Goal: Transaction & Acquisition: Purchase product/service

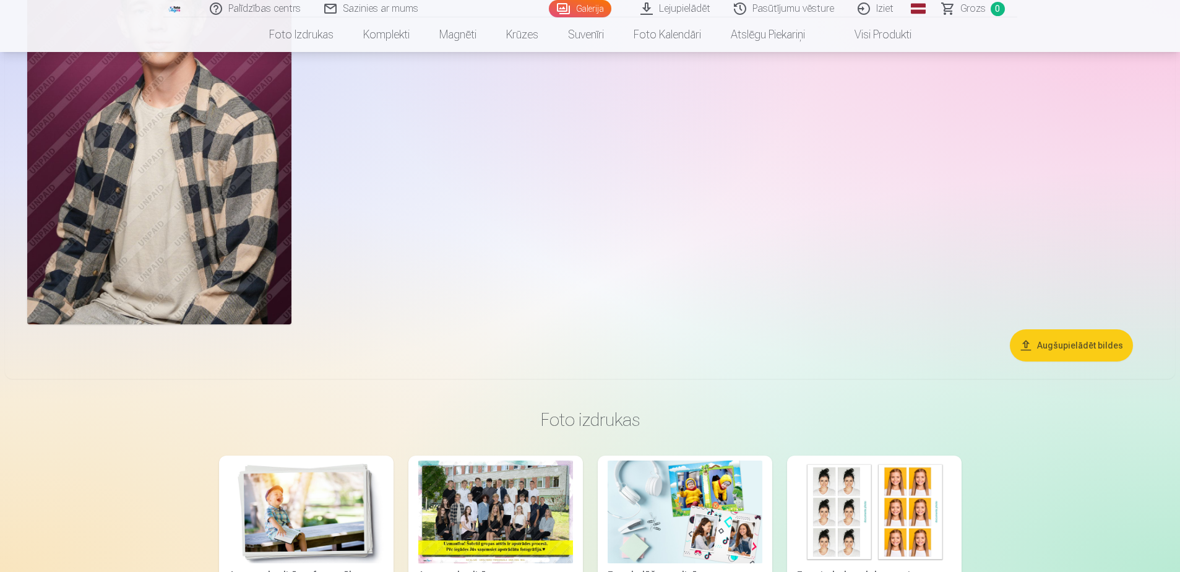
scroll to position [1114, 0]
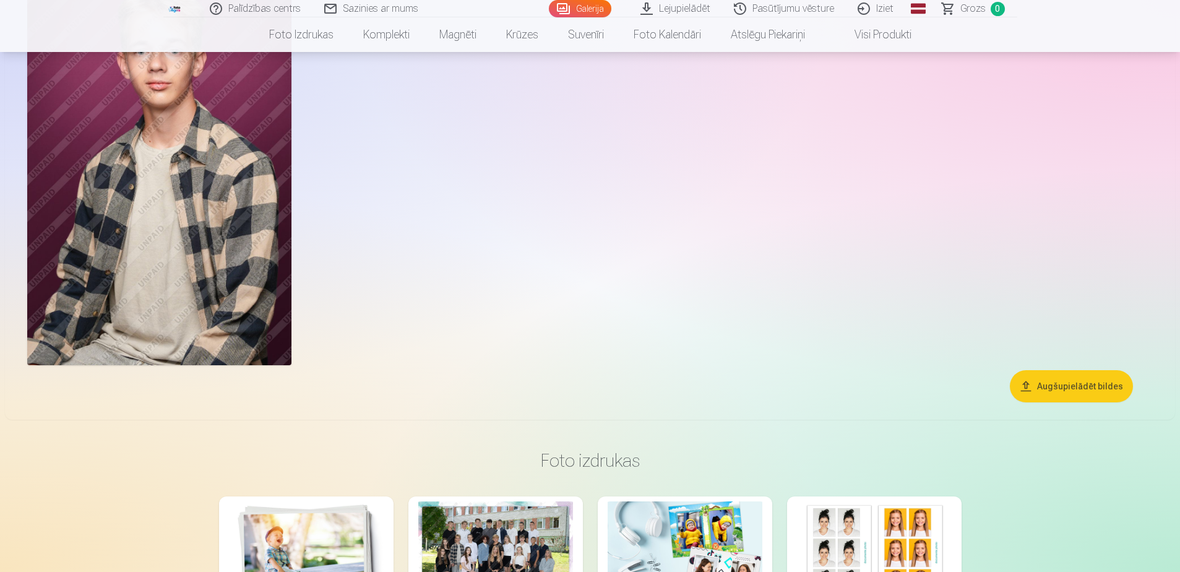
click at [1078, 385] on button "Augšupielādēt bildes" at bounding box center [1071, 386] width 123 height 32
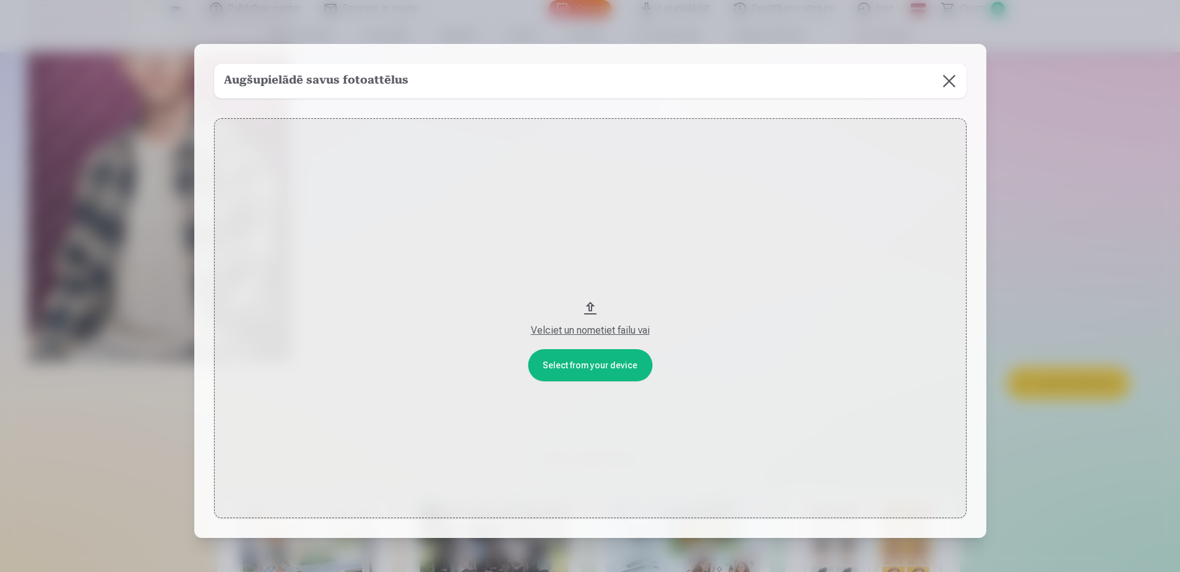
scroll to position [1117, 0]
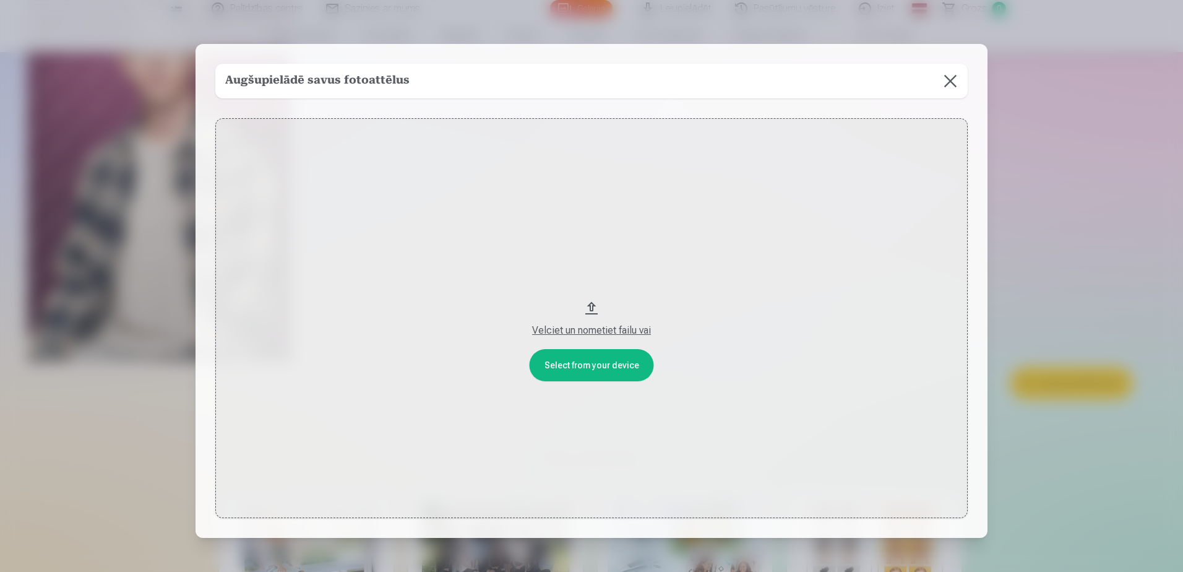
click at [593, 368] on button "Velciet un nometiet failu vai" at bounding box center [591, 318] width 752 height 400
click at [952, 86] on button at bounding box center [950, 81] width 35 height 35
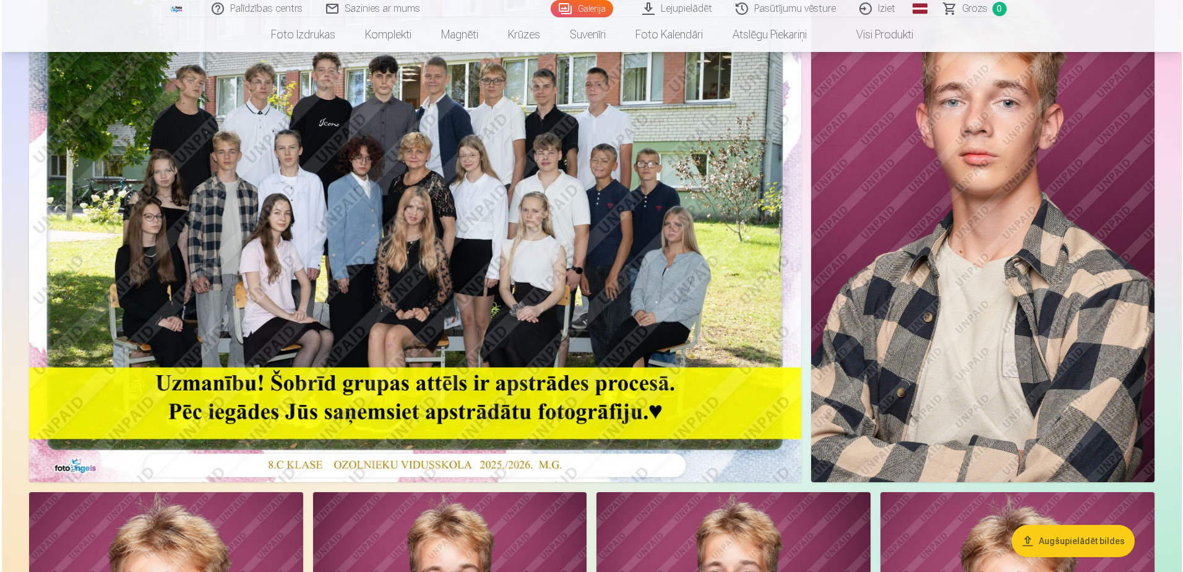
scroll to position [189, 0]
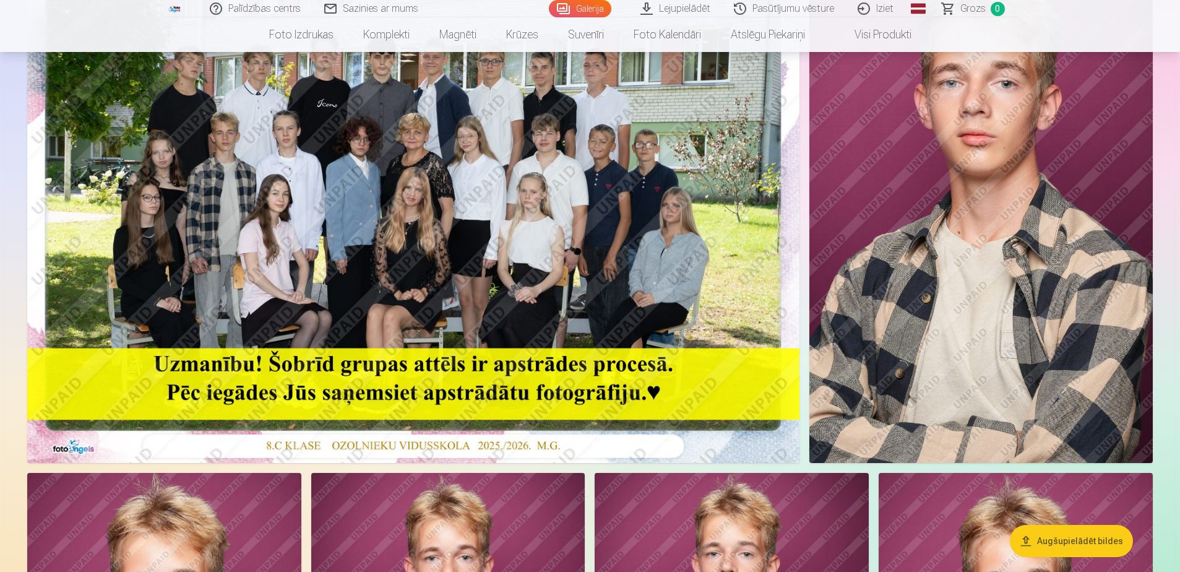
click at [395, 373] on img at bounding box center [413, 204] width 772 height 515
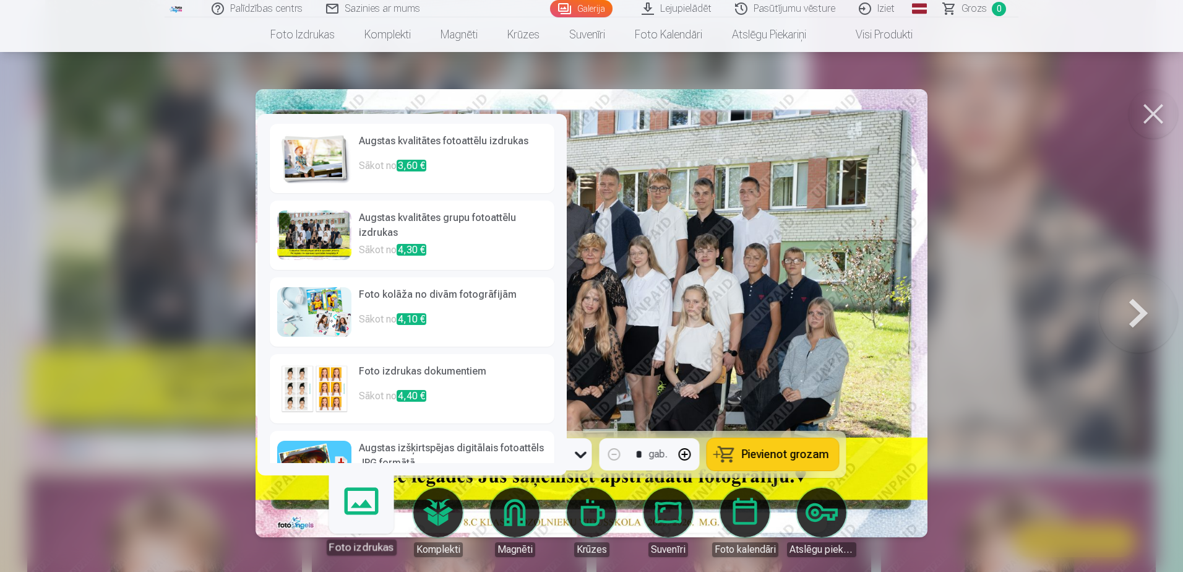
click at [353, 521] on link "Foto izdrukas" at bounding box center [361, 517] width 76 height 76
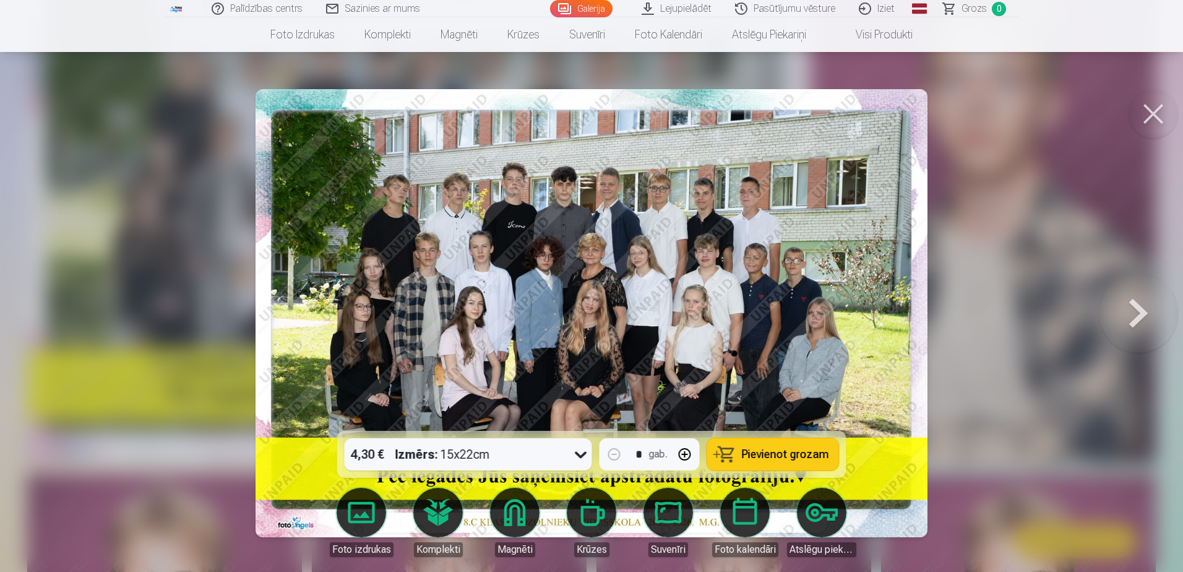
click at [1091, 206] on div at bounding box center [591, 286] width 1183 height 572
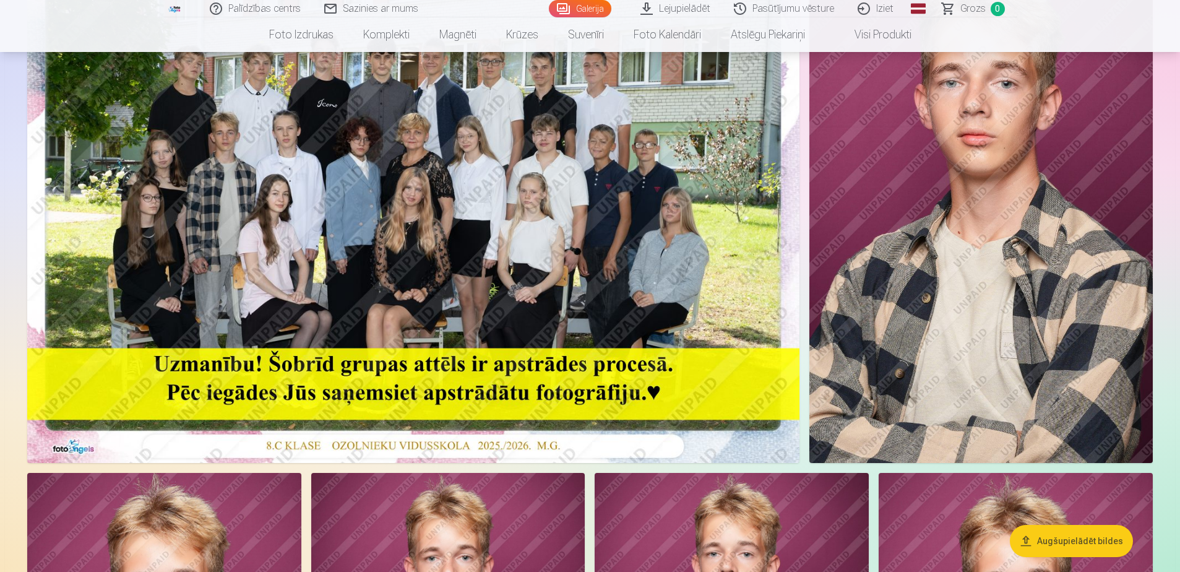
click at [958, 193] on img at bounding box center [980, 204] width 343 height 515
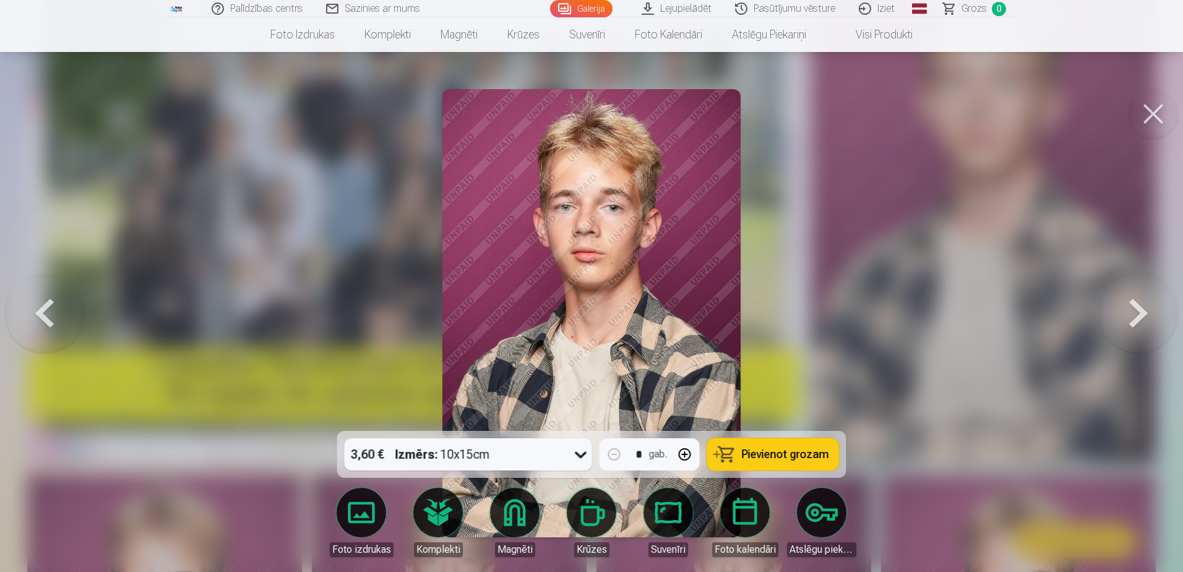
click at [1158, 106] on button at bounding box center [1153, 113] width 49 height 49
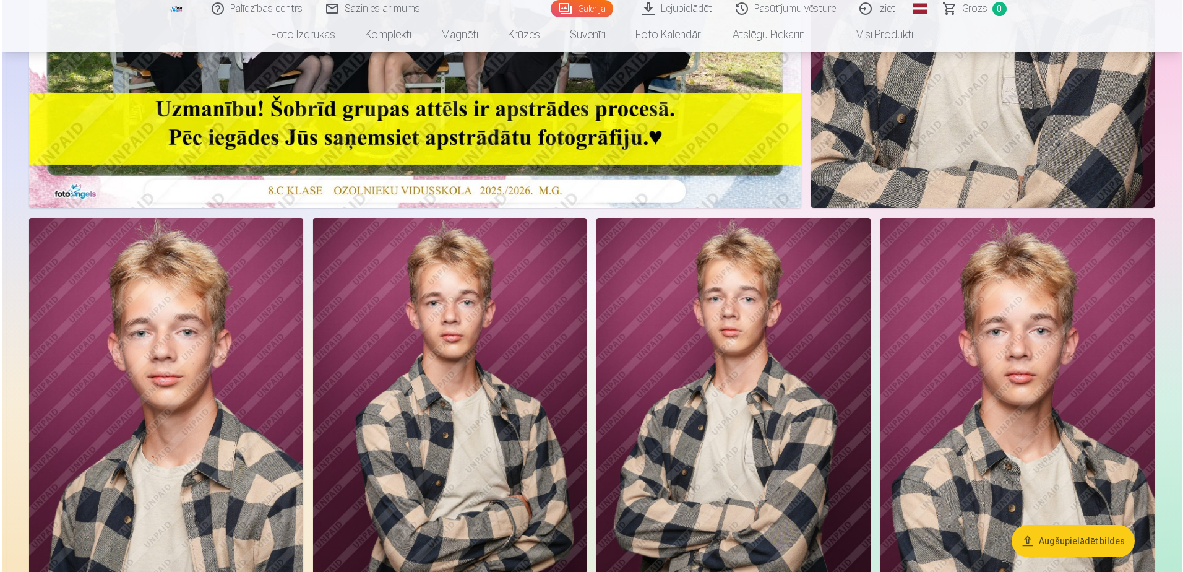
scroll to position [560, 0]
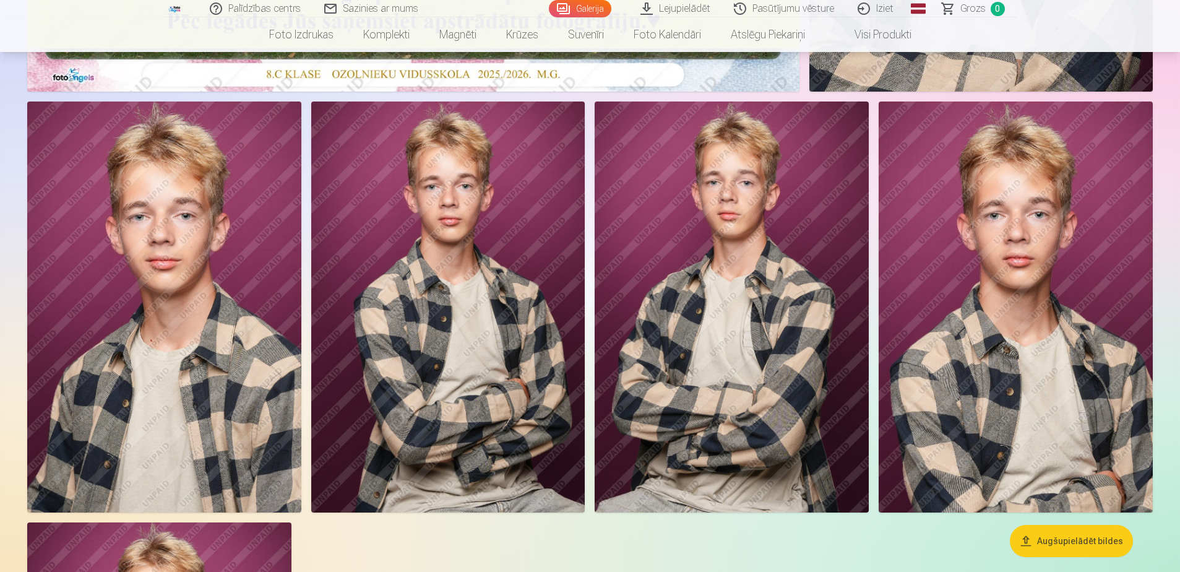
click at [148, 285] on img at bounding box center [164, 306] width 274 height 411
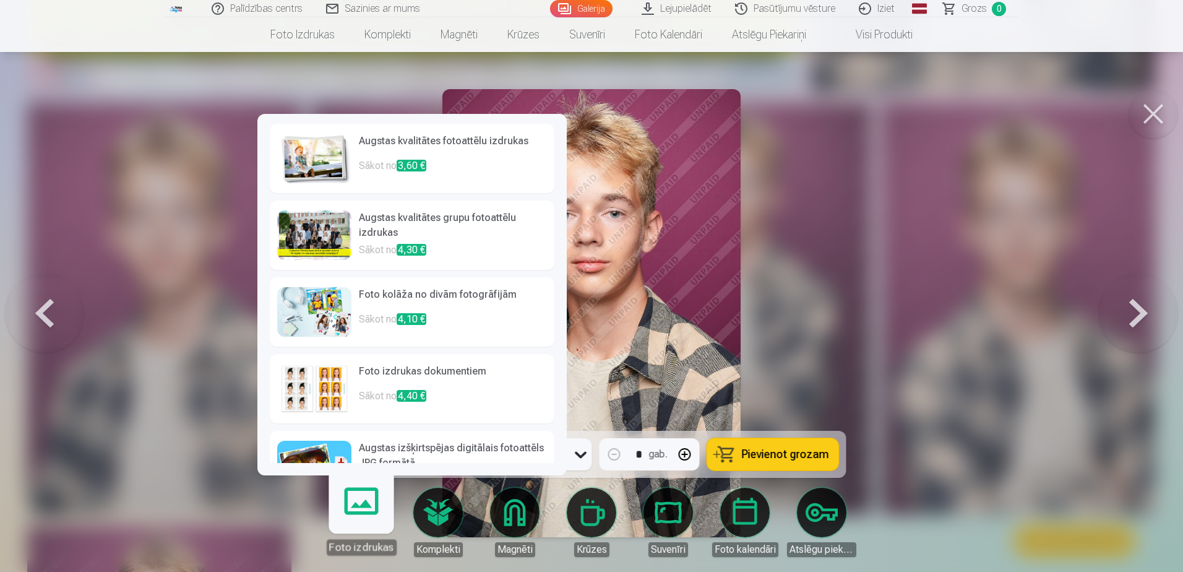
click at [358, 525] on link "Foto izdrukas" at bounding box center [361, 517] width 76 height 76
click at [343, 166] on img at bounding box center [314, 158] width 74 height 49
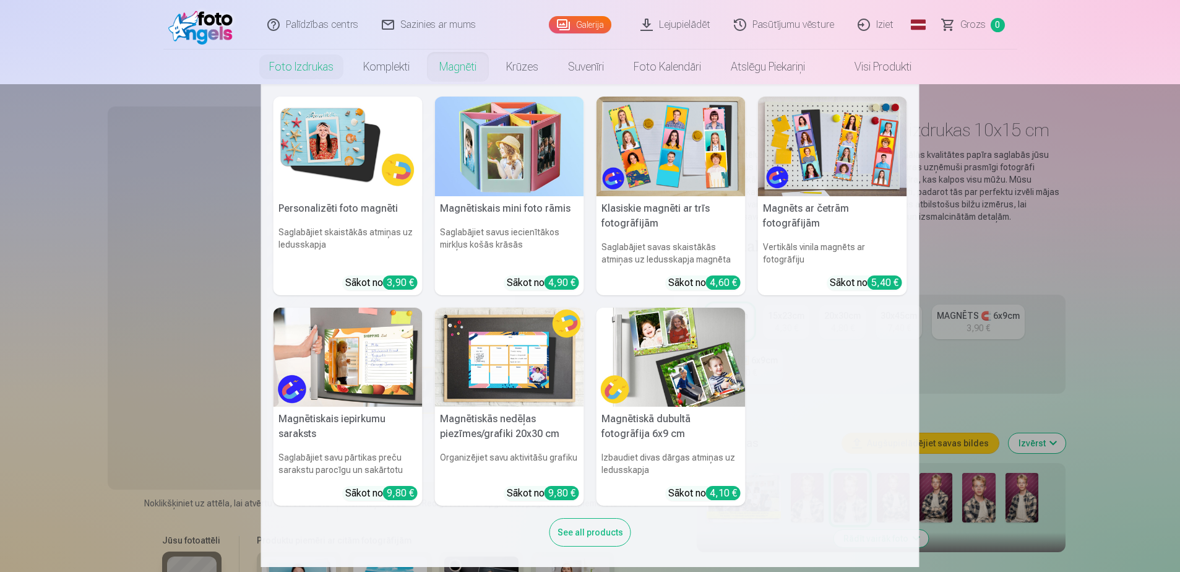
click at [451, 72] on link "Magnēti" at bounding box center [457, 66] width 67 height 35
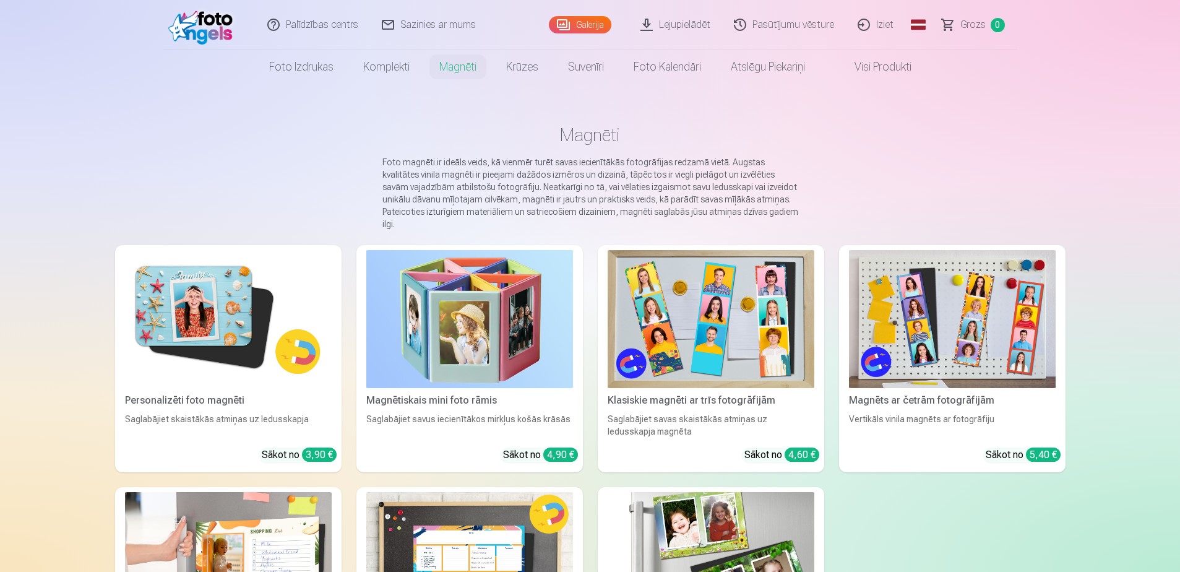
click at [1160, 158] on div "Palīdzības centrs Sazinies ar mums Galerija Lejupielādēt Pasūtījumu vēsture Izi…" at bounding box center [590, 550] width 1180 height 1101
